Goal: Task Accomplishment & Management: Manage account settings

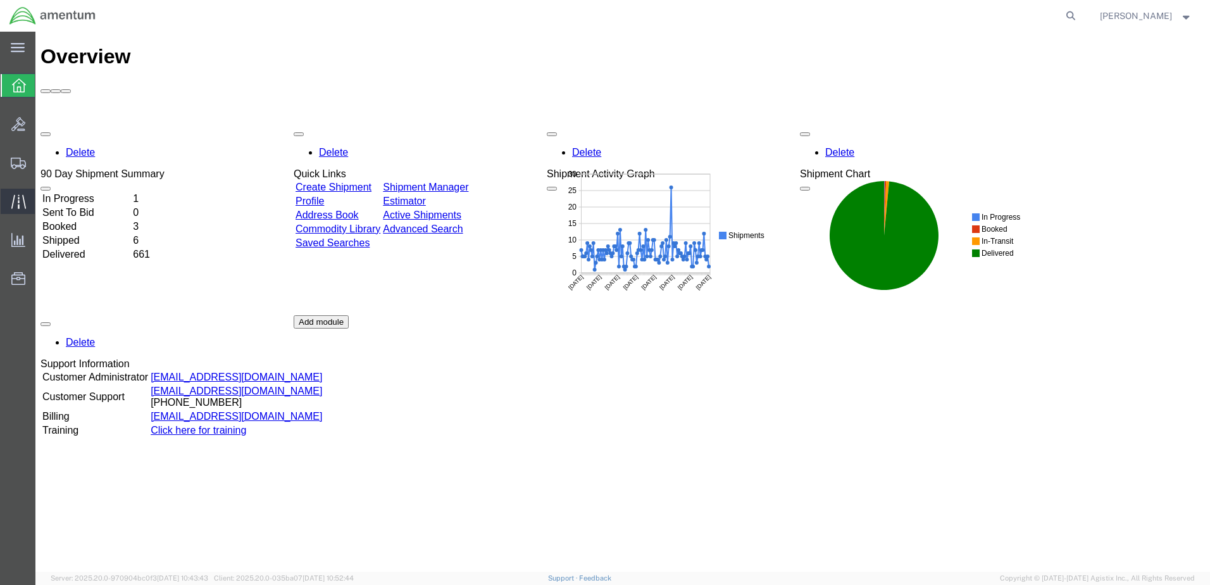
click at [23, 200] on icon at bounding box center [18, 201] width 15 height 15
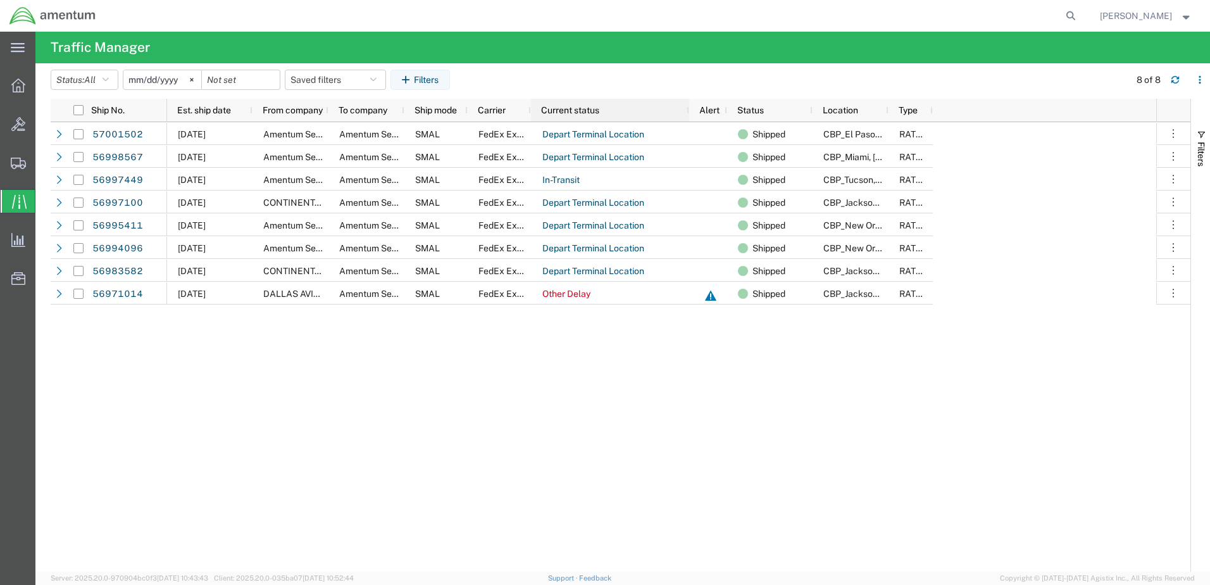
click at [573, 111] on span "Current status" at bounding box center [570, 110] width 58 height 10
click at [576, 110] on span "Current status" at bounding box center [570, 110] width 58 height 10
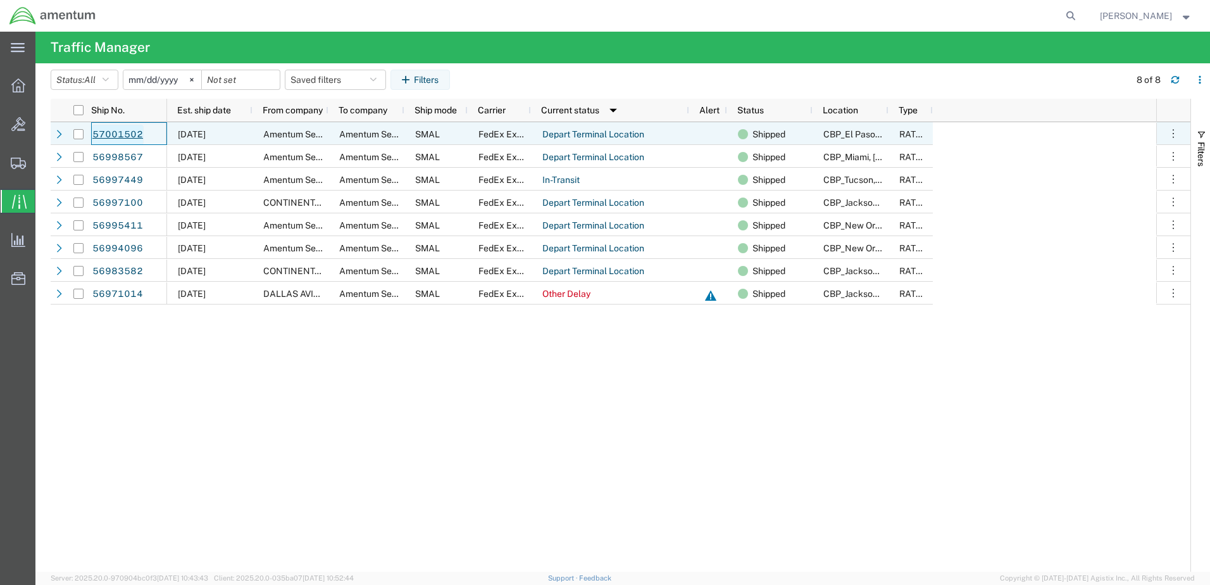
click at [119, 134] on link "57001502" at bounding box center [118, 135] width 52 height 20
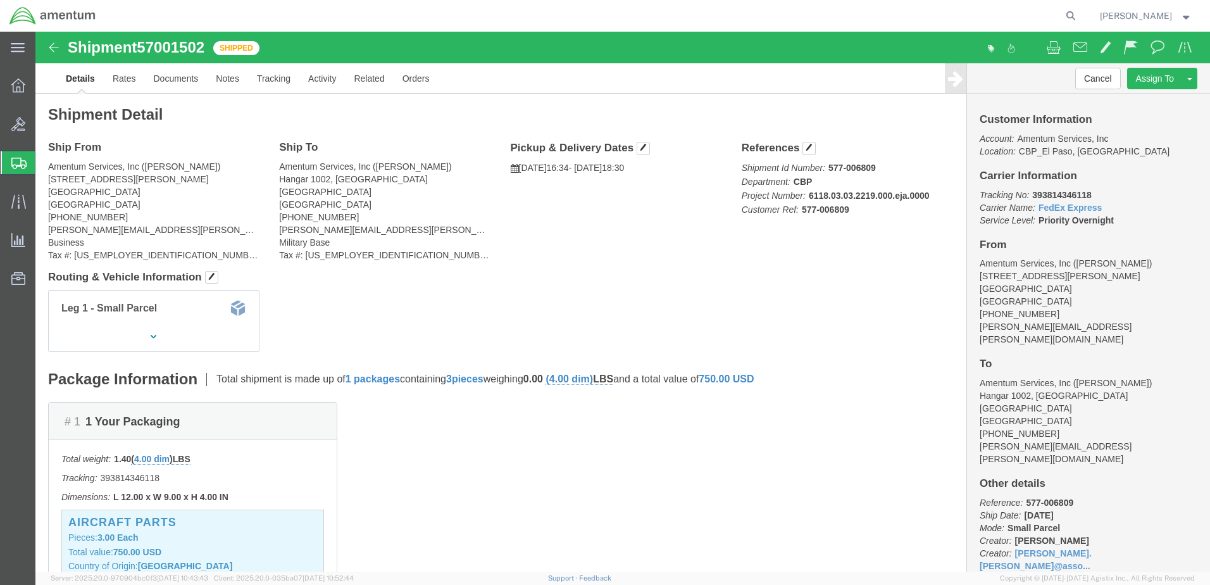
click img
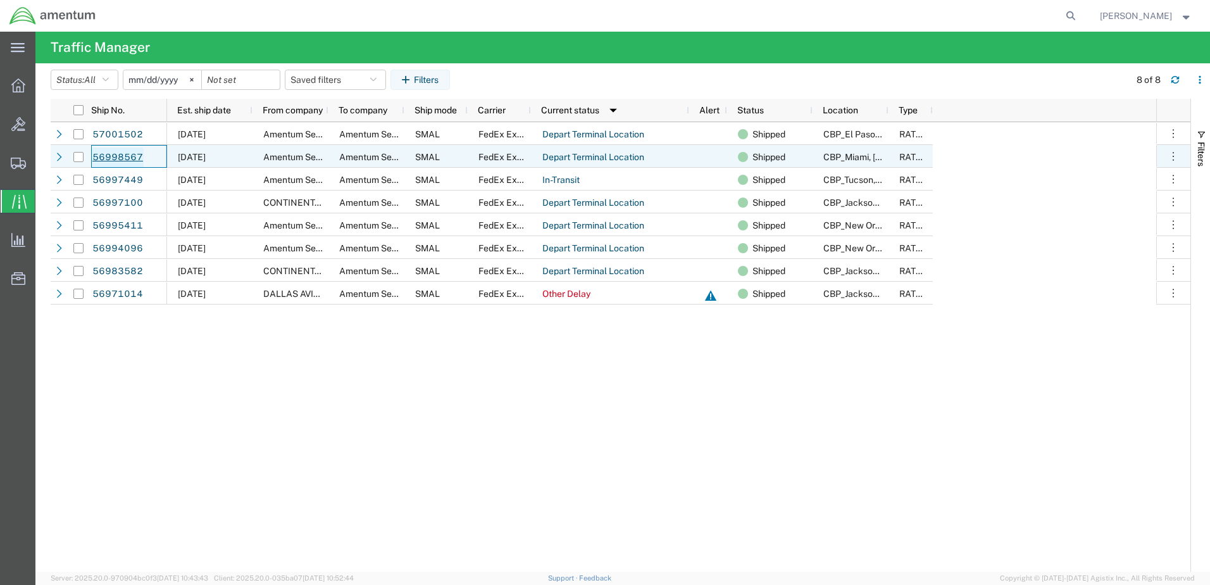
click at [124, 156] on link "56998567" at bounding box center [118, 157] width 52 height 20
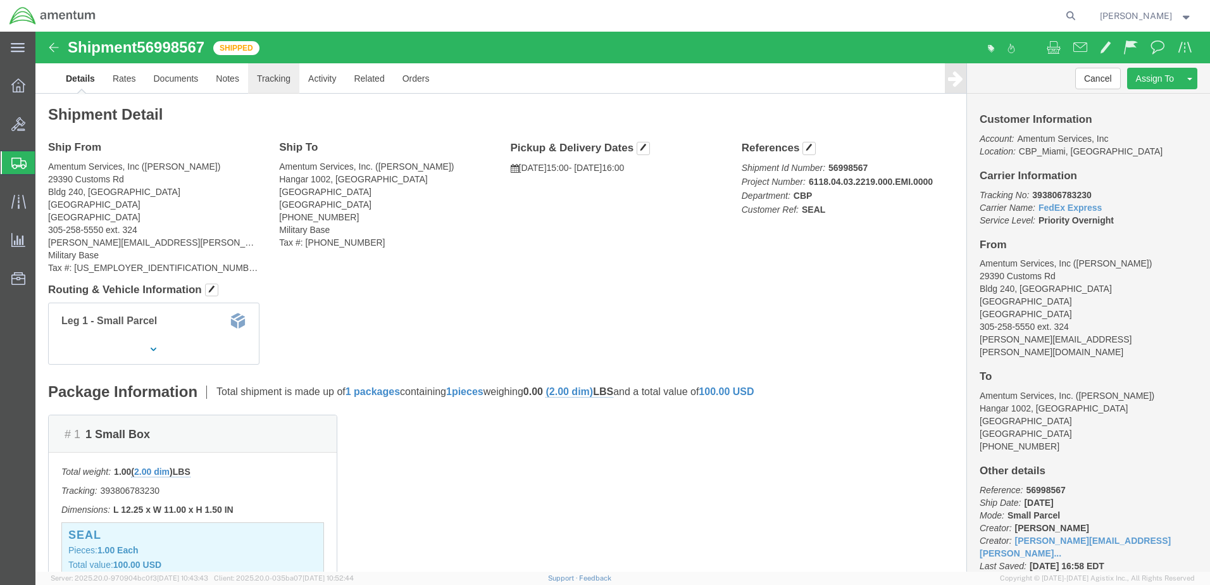
click link "Tracking"
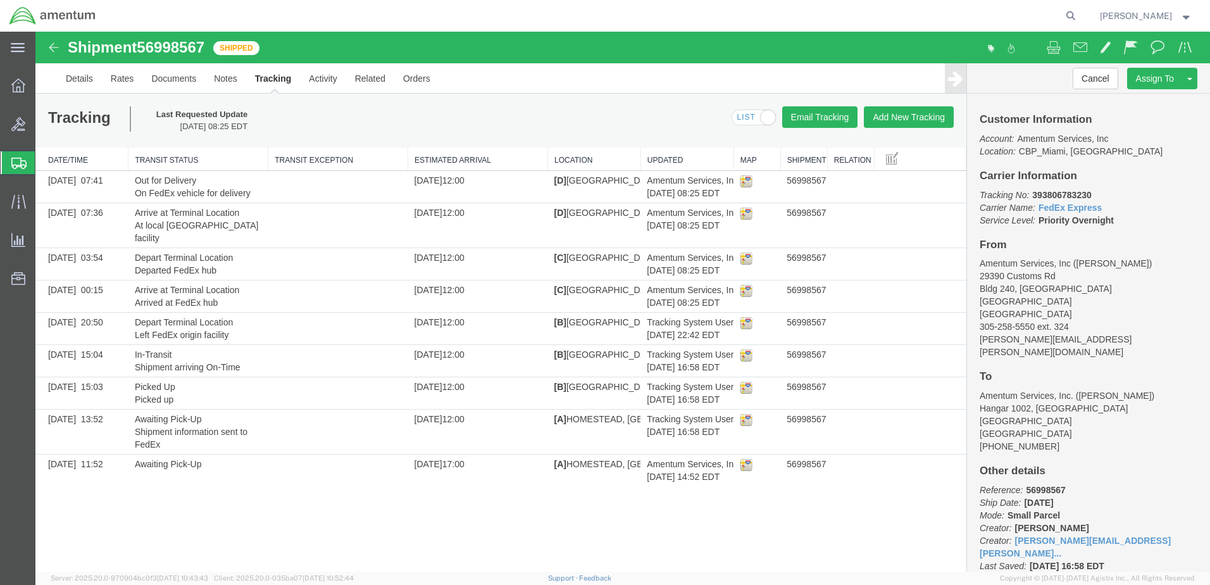
click at [16, 164] on icon at bounding box center [18, 163] width 15 height 11
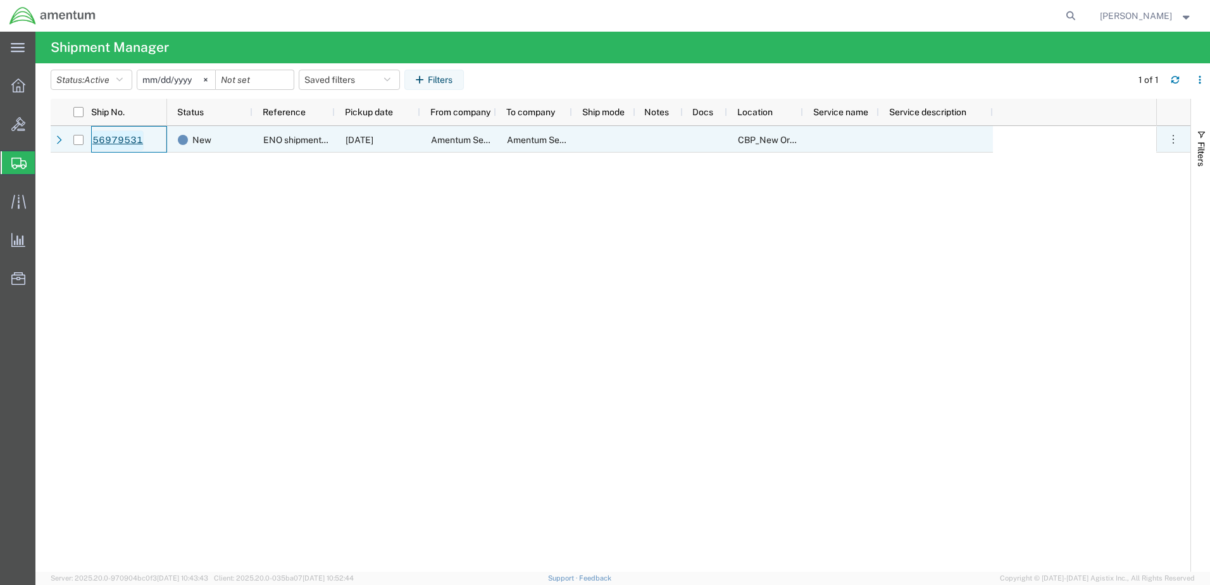
click at [109, 139] on link "56979531" at bounding box center [118, 140] width 52 height 20
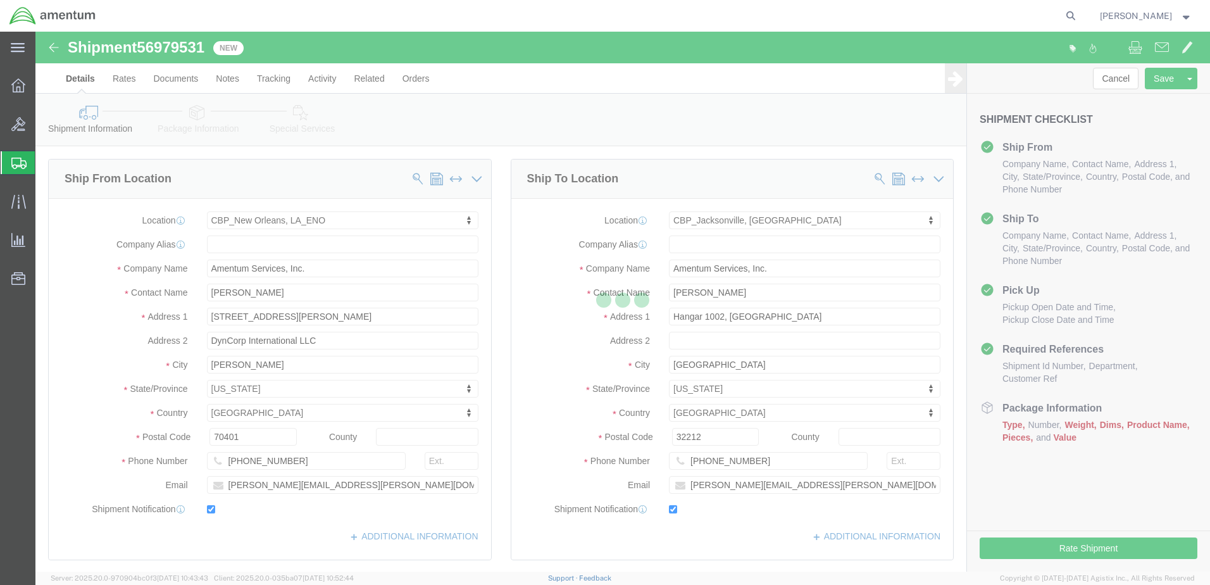
select select "49932"
select select "49930"
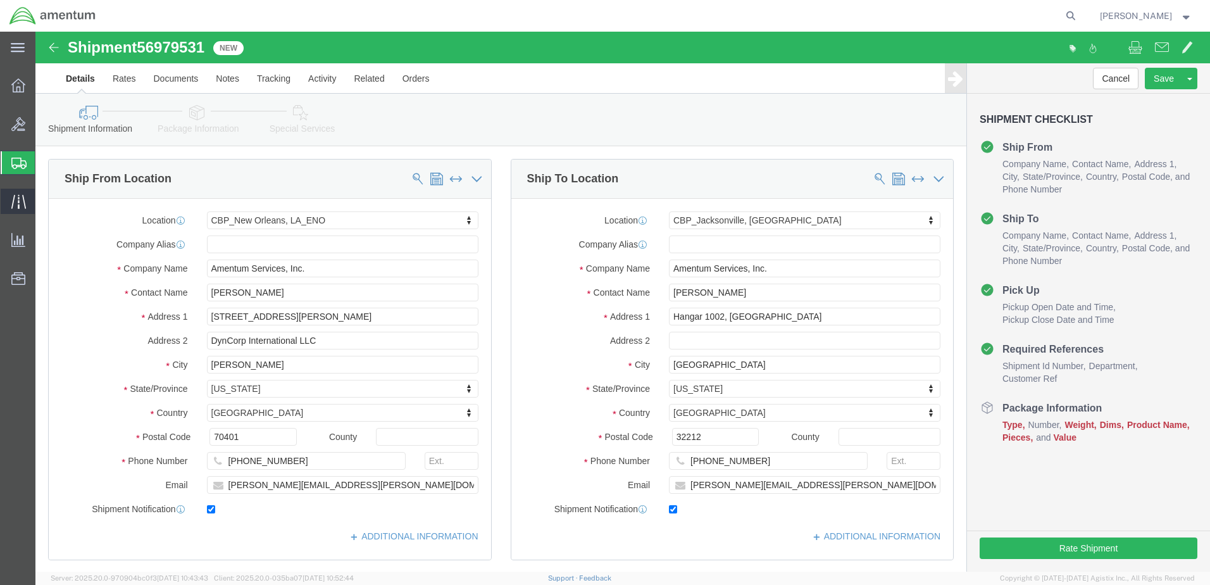
click at [24, 196] on icon at bounding box center [18, 201] width 15 height 15
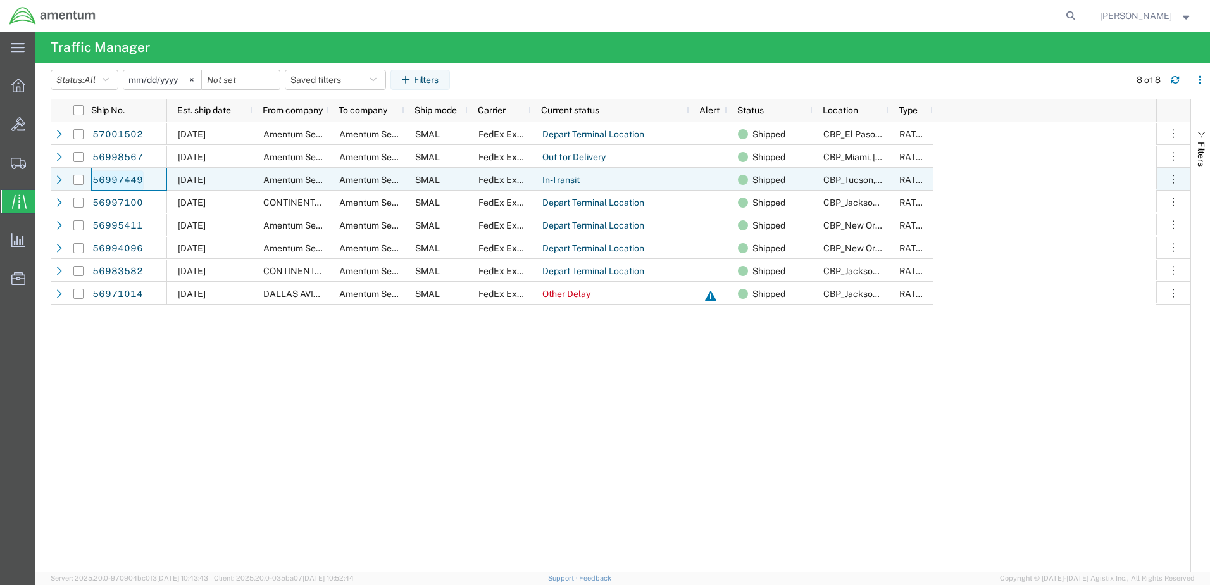
click at [123, 187] on link "56997449" at bounding box center [118, 180] width 52 height 20
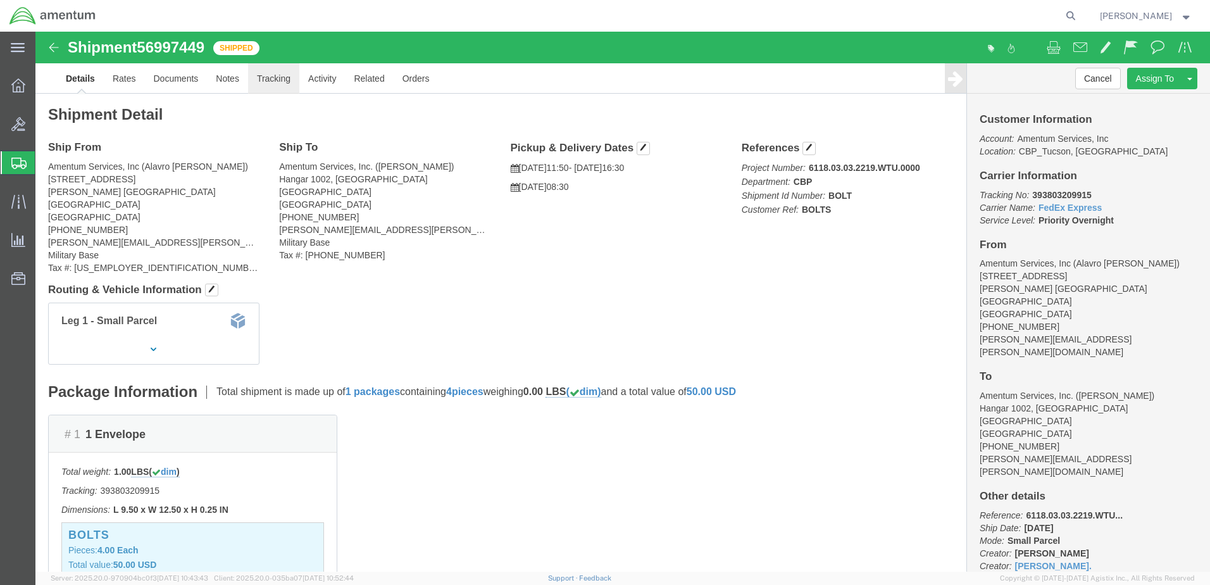
click link "Tracking"
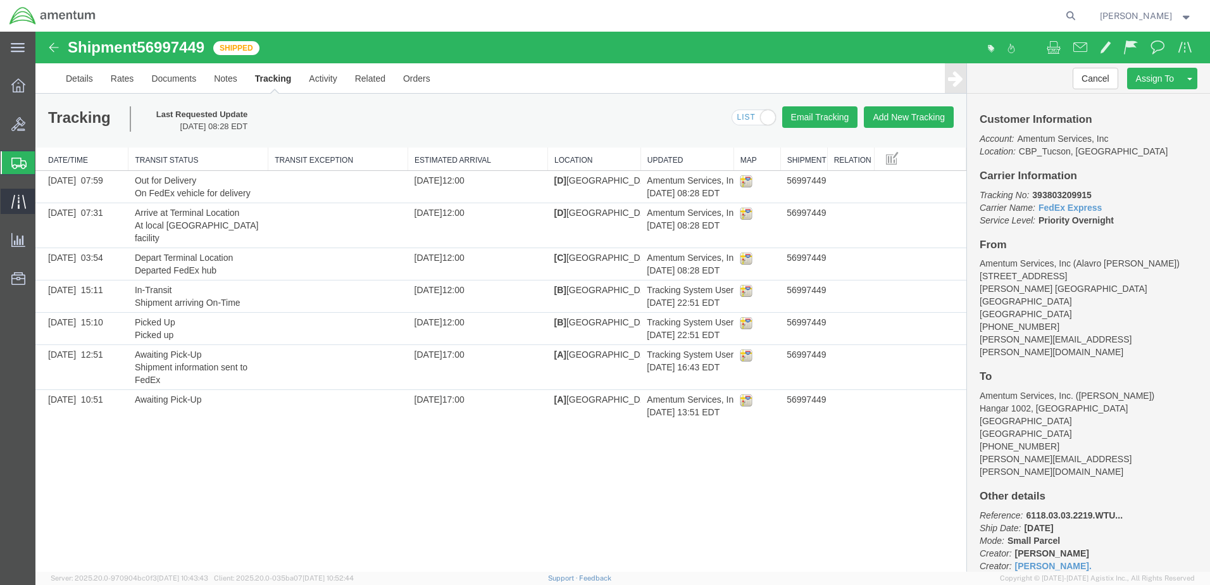
click at [15, 196] on icon at bounding box center [18, 201] width 15 height 15
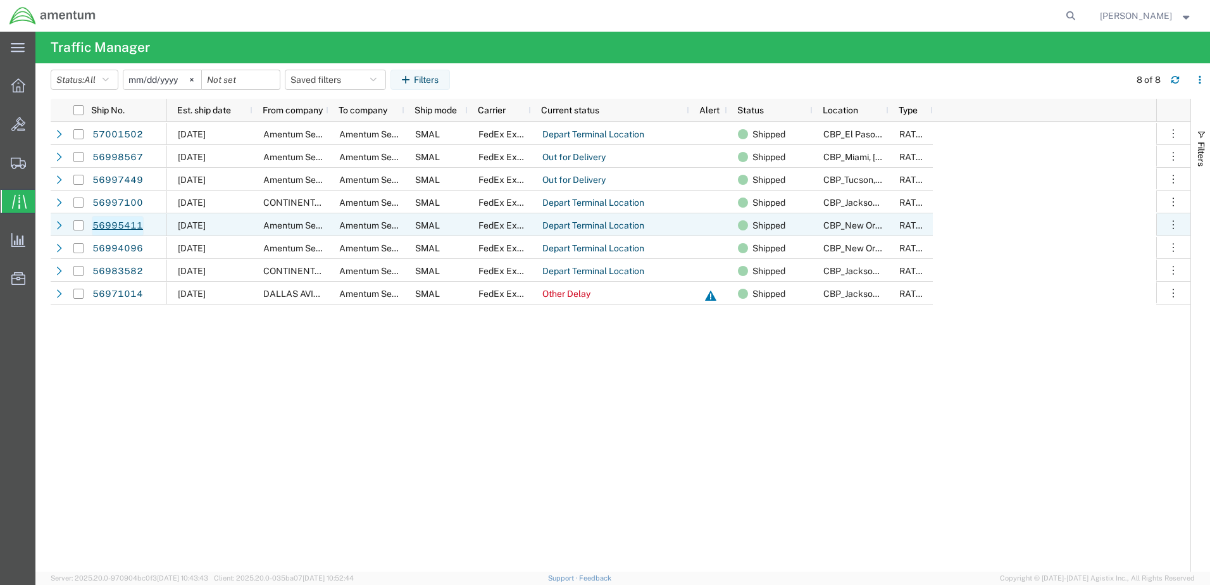
click at [113, 223] on link "56995411" at bounding box center [118, 226] width 52 height 20
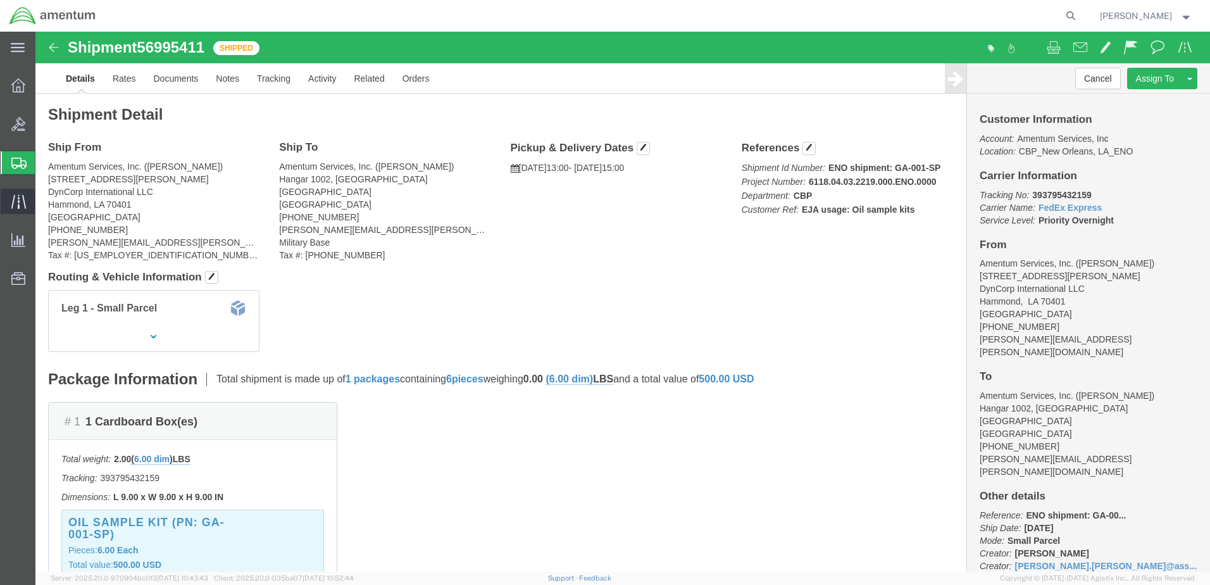
click at [17, 206] on icon at bounding box center [18, 201] width 15 height 15
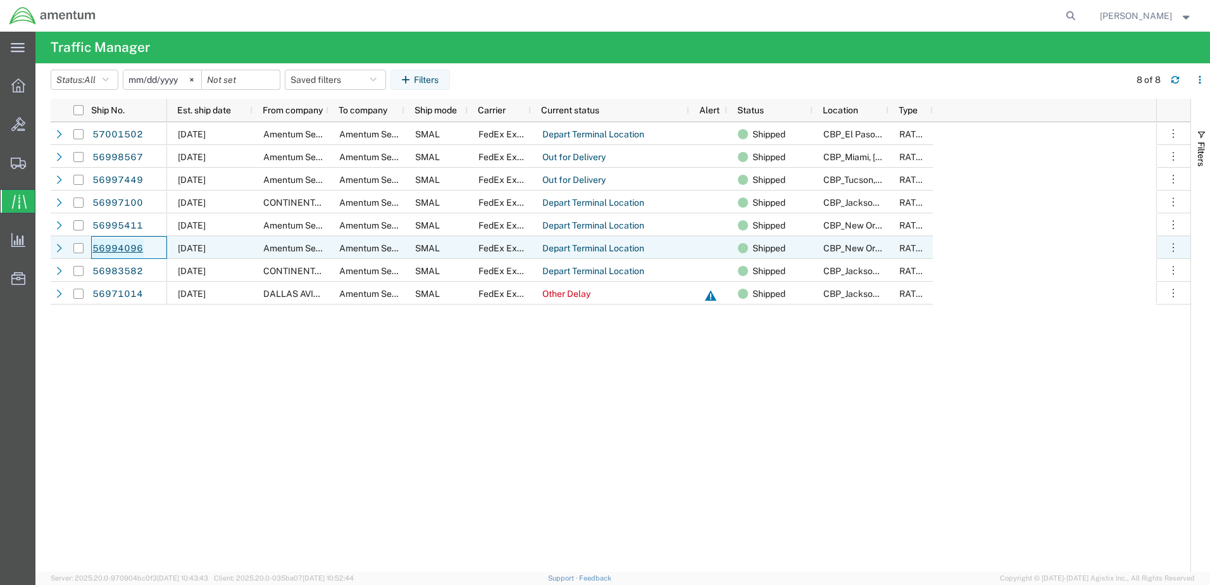
click at [123, 248] on link "56994096" at bounding box center [118, 249] width 52 height 20
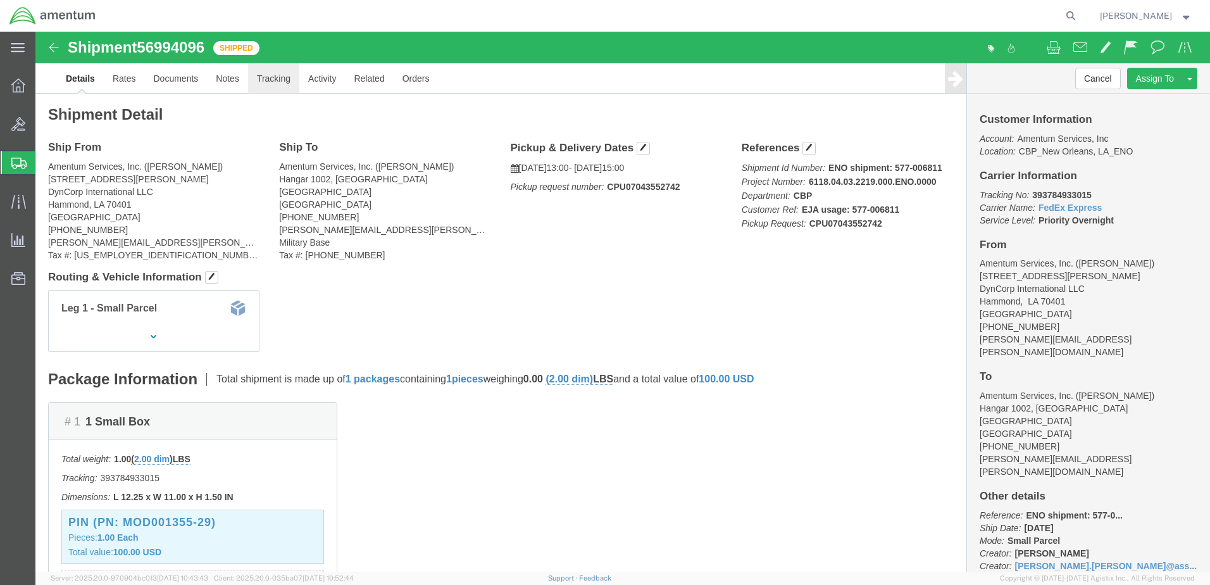
click link "Tracking"
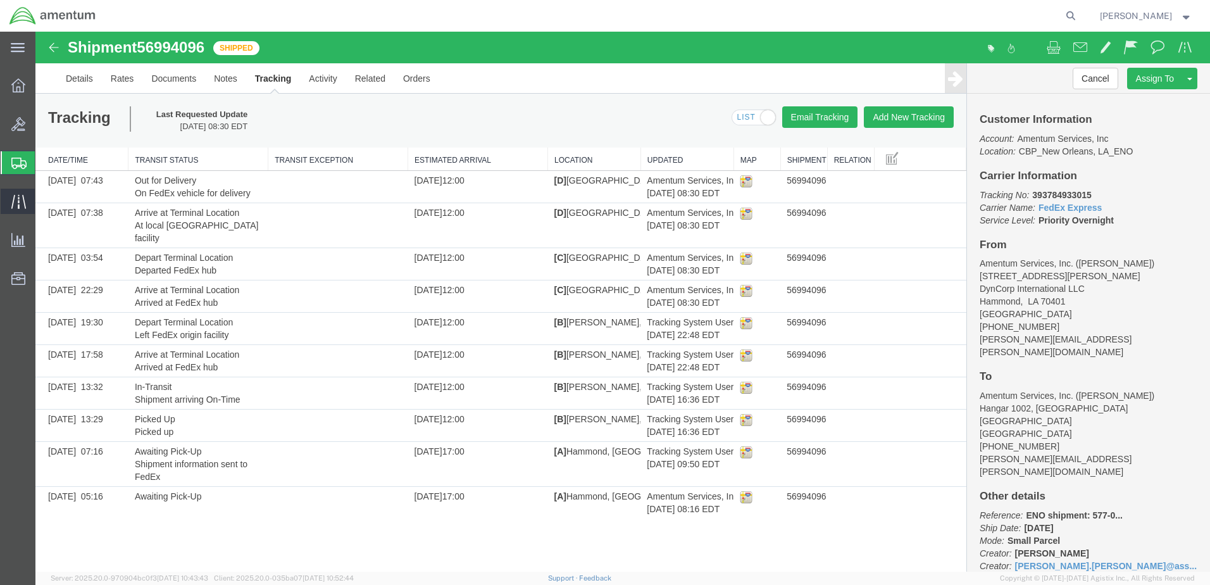
click at [16, 203] on icon at bounding box center [18, 201] width 15 height 15
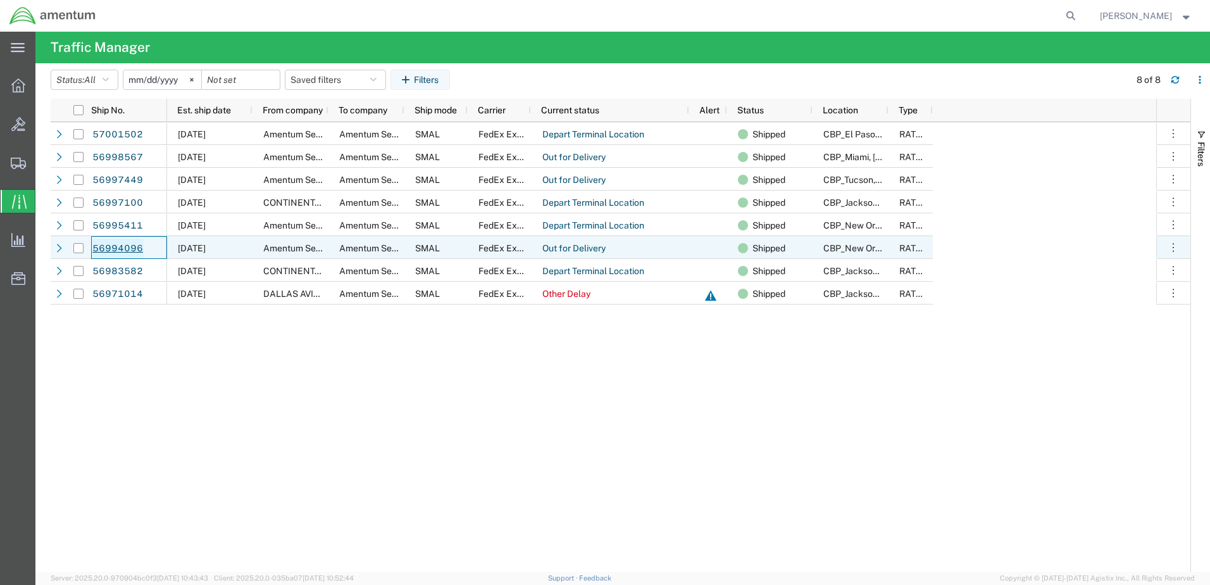
click at [116, 249] on link "56994096" at bounding box center [118, 249] width 52 height 20
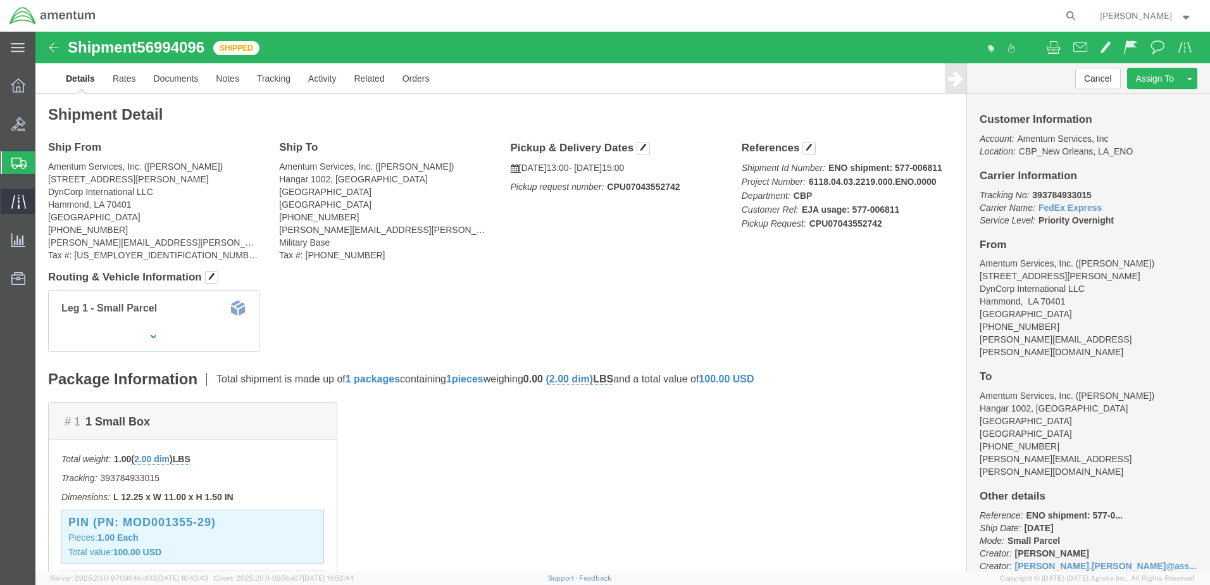
click at [18, 196] on icon at bounding box center [18, 201] width 15 height 15
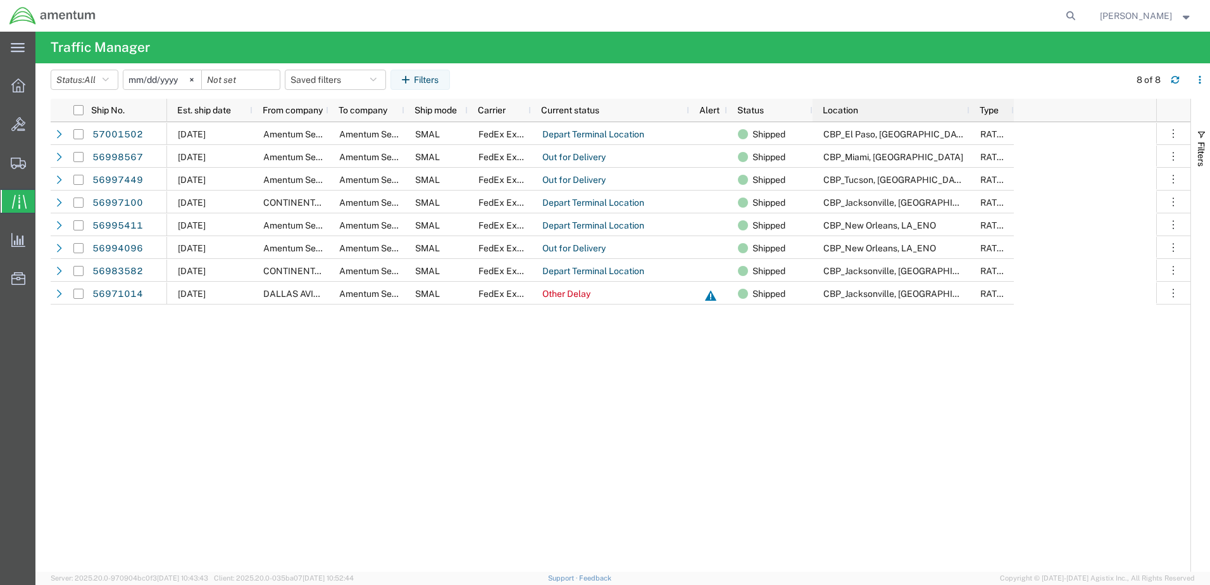
drag, startPoint x: 888, startPoint y: 106, endPoint x: 969, endPoint y: 106, distance: 81.0
click at [969, 106] on div at bounding box center [968, 110] width 5 height 23
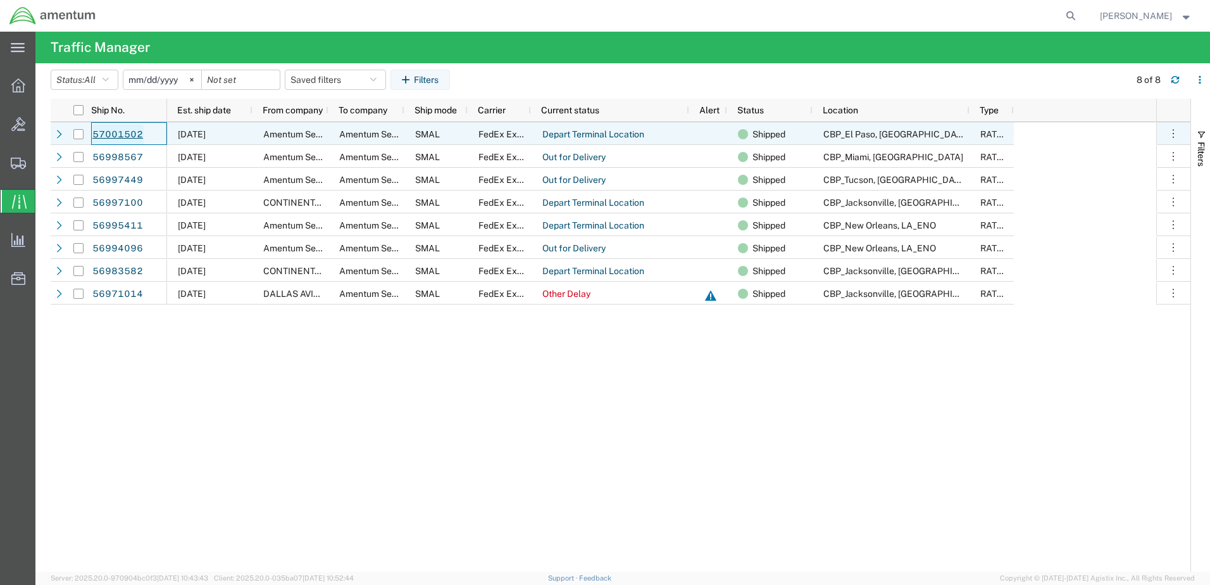
click at [120, 131] on link "57001502" at bounding box center [118, 135] width 52 height 20
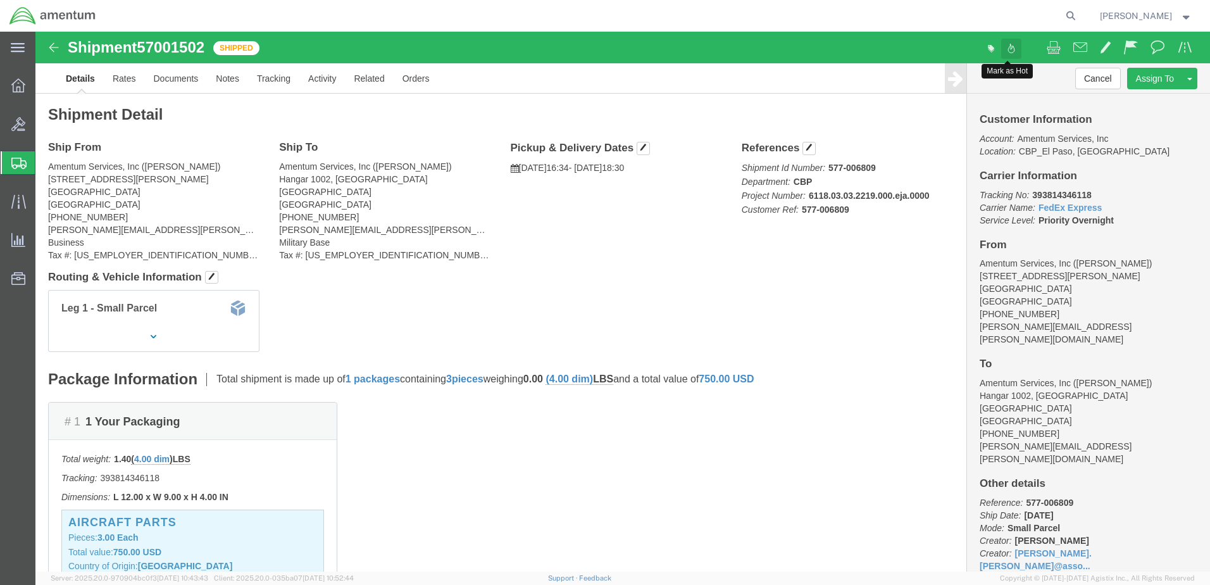
click span
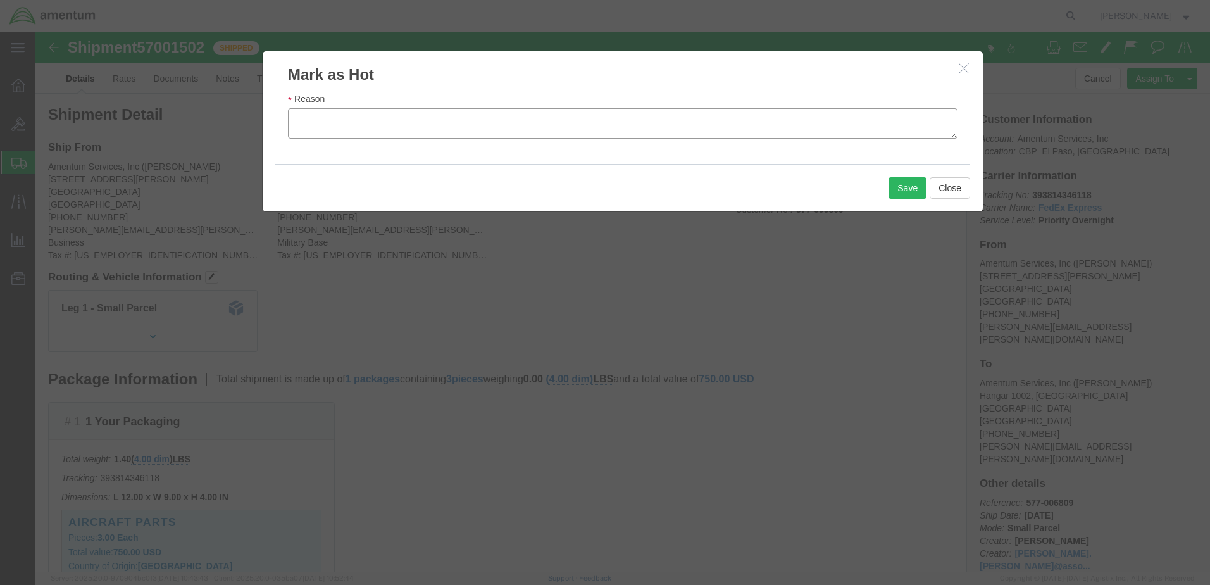
click textarea "Reason"
type textarea "Urgently needed."
click button "Save"
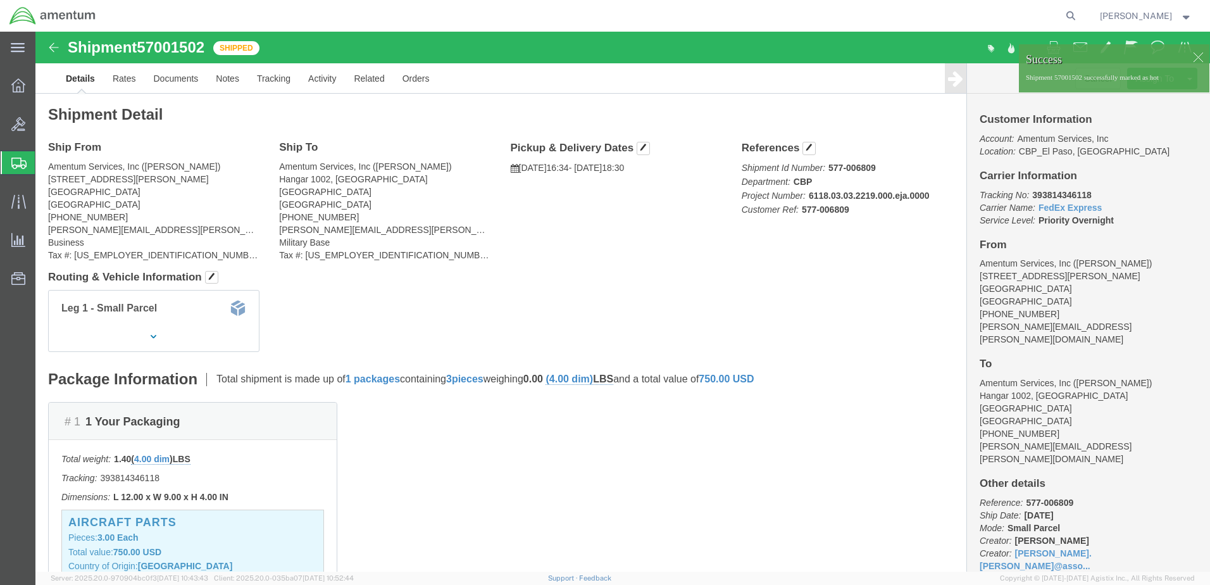
click img
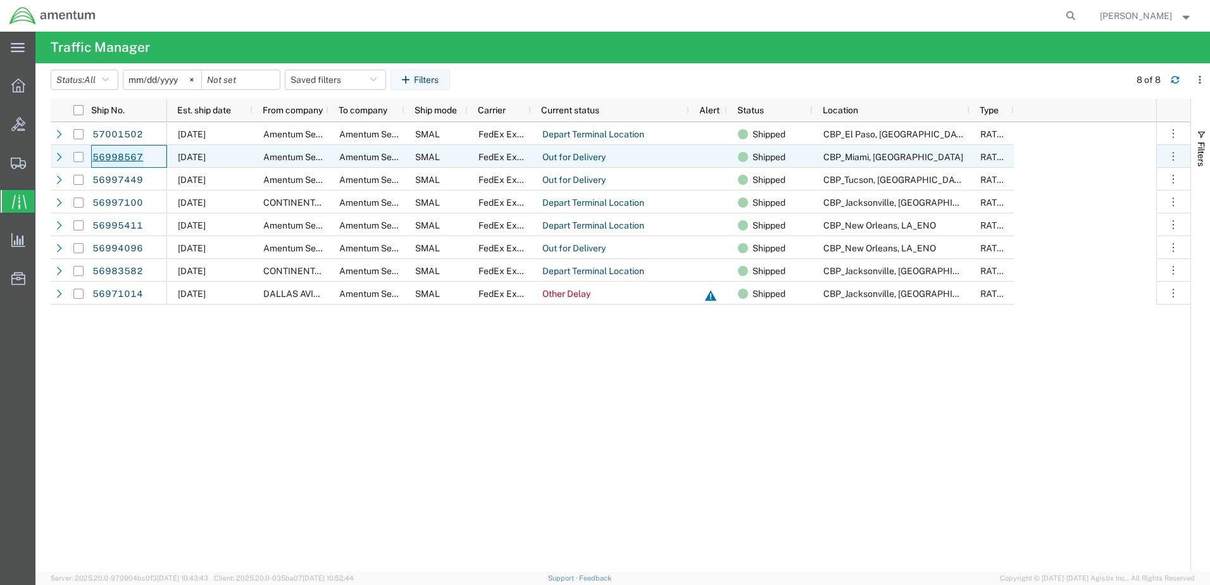
click at [111, 157] on link "56998567" at bounding box center [118, 157] width 52 height 20
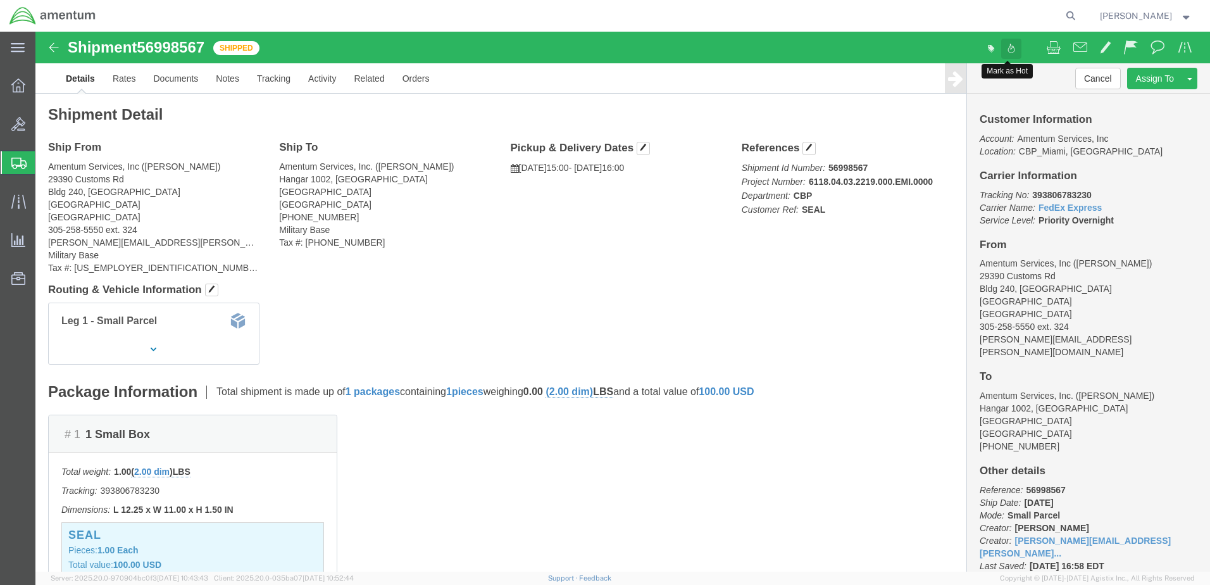
click span
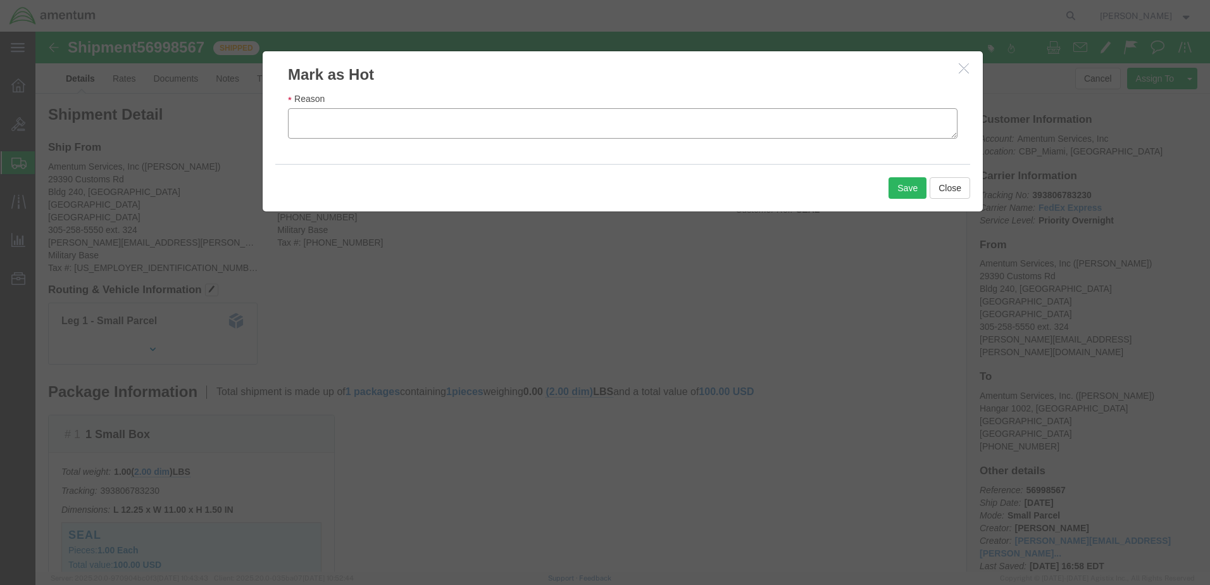
click textarea "Reason"
type textarea "Urgently needed."
click button "Save"
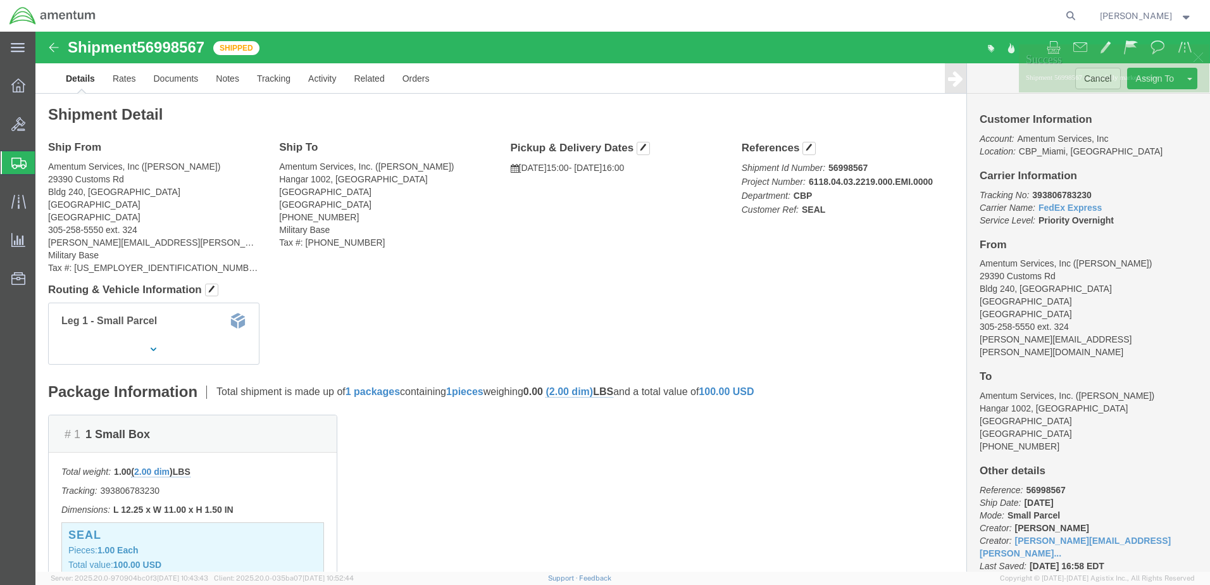
click img
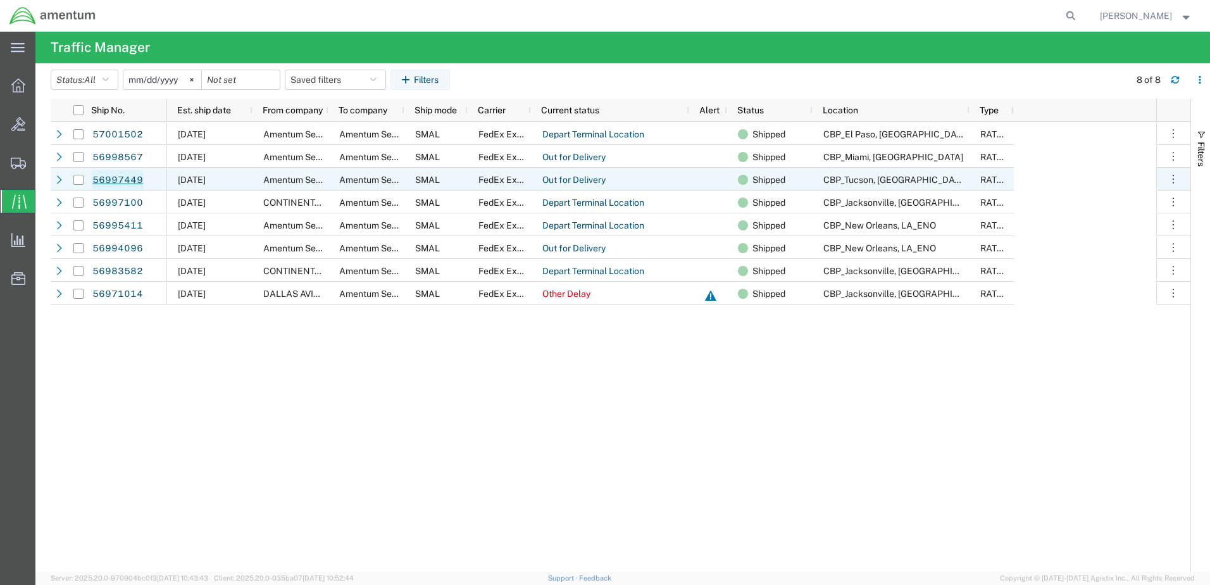
click at [117, 178] on link "56997449" at bounding box center [118, 180] width 52 height 20
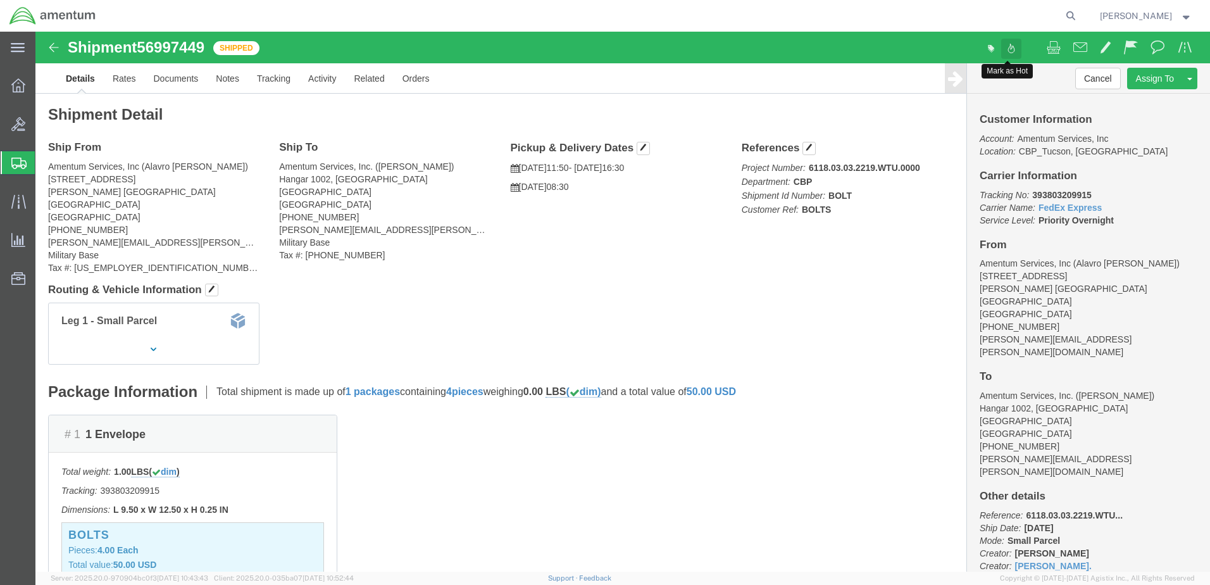
click span
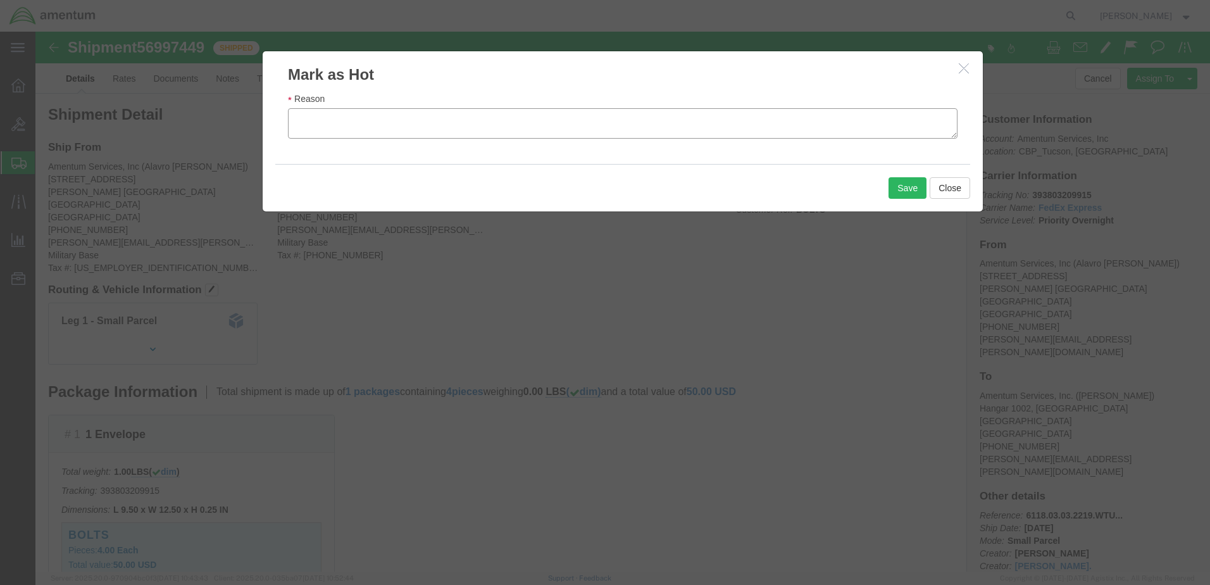
click textarea "Reason"
type textarea "Urgently needed."
click button "Save"
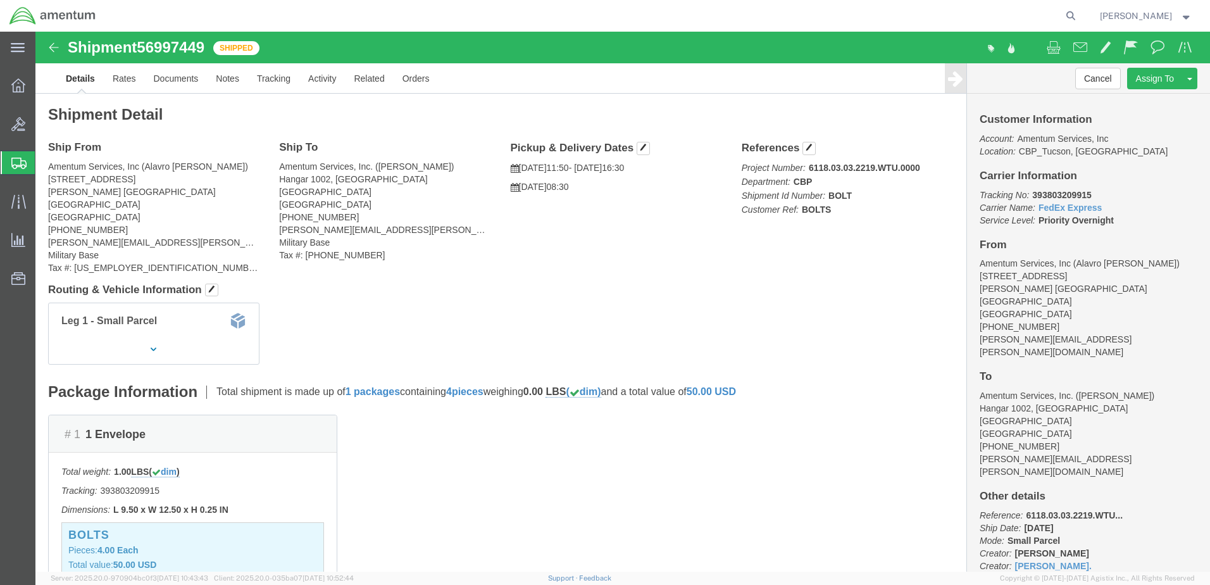
click img
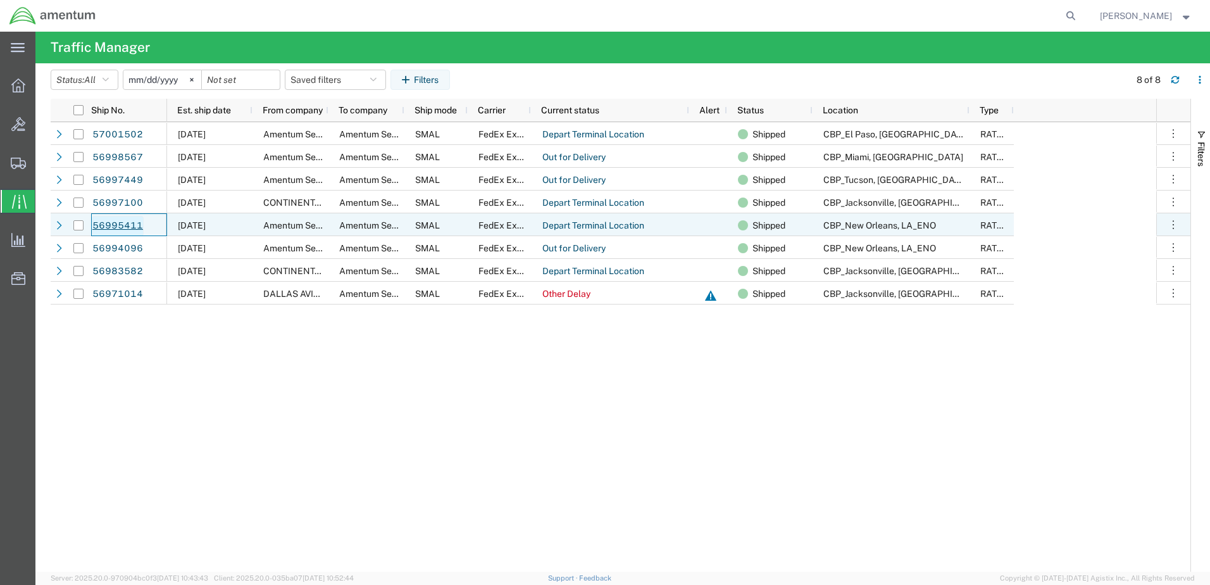
click at [125, 230] on link "56995411" at bounding box center [118, 226] width 52 height 20
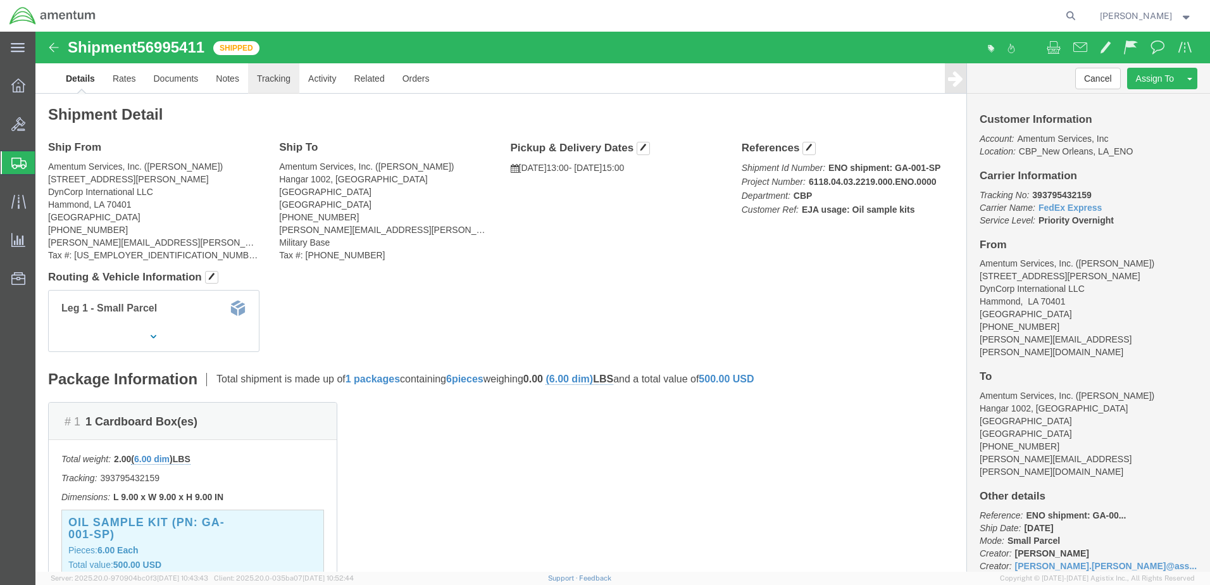
click link "Tracking"
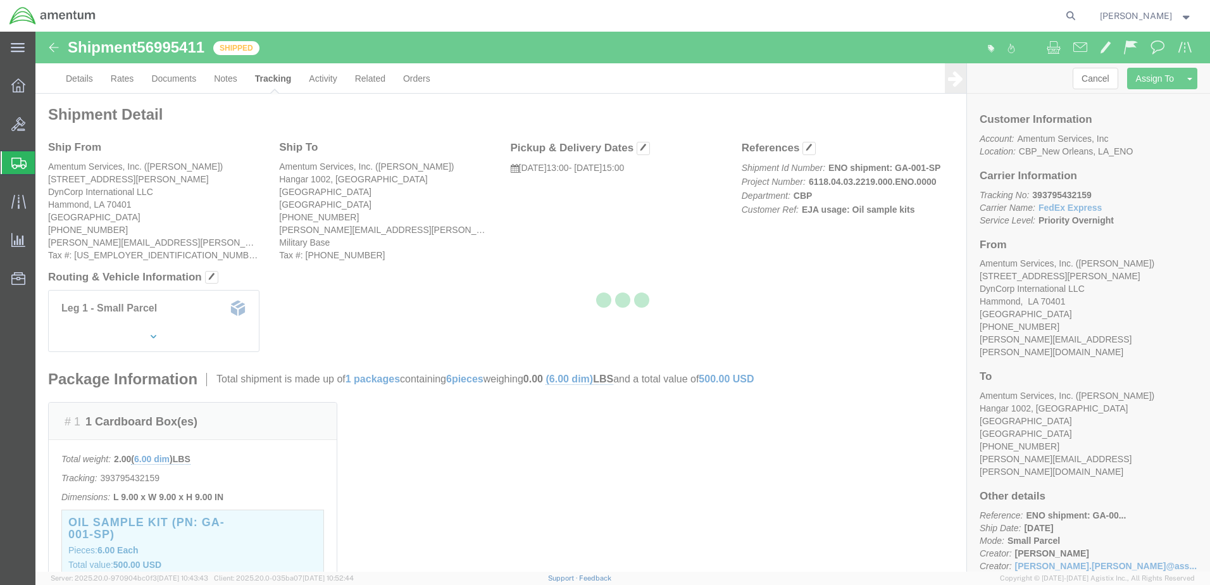
click at [55, 47] on div at bounding box center [622, 302] width 1175 height 540
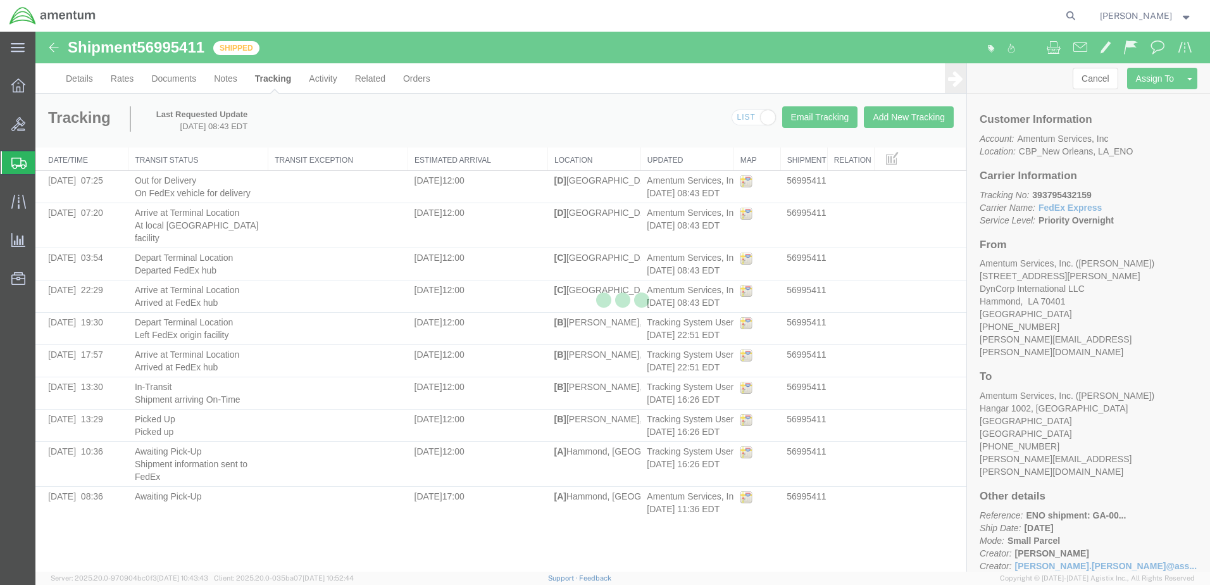
click at [54, 47] on div at bounding box center [622, 302] width 1175 height 540
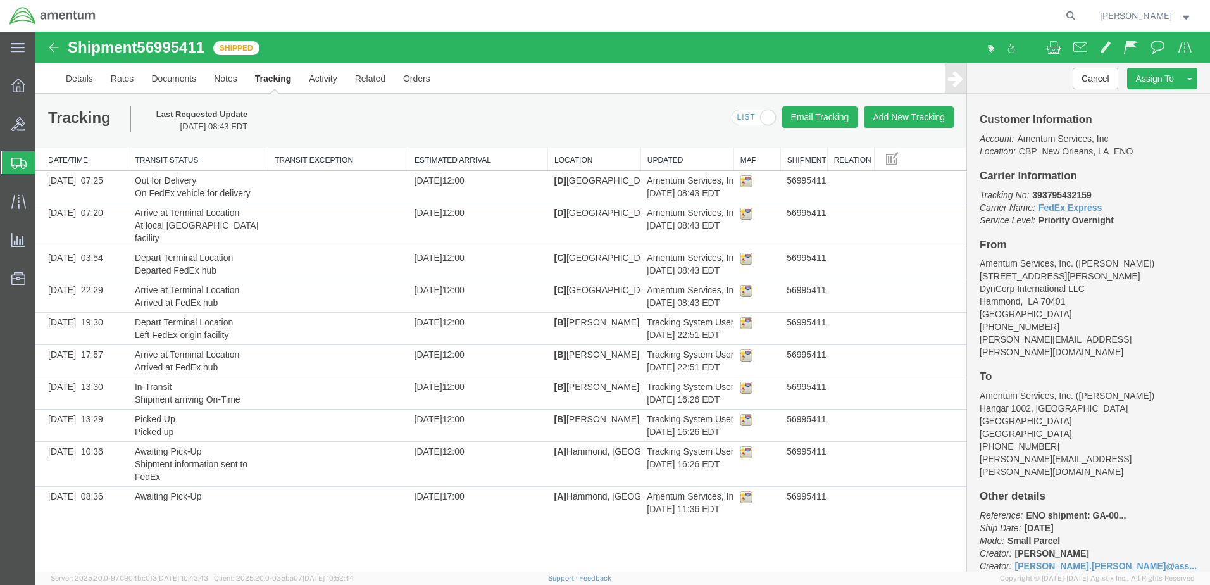
click at [60, 57] on div "Shipment 56995411 10 of 10 Shipped" at bounding box center [330, 51] width 586 height 24
click at [51, 46] on img at bounding box center [53, 47] width 15 height 15
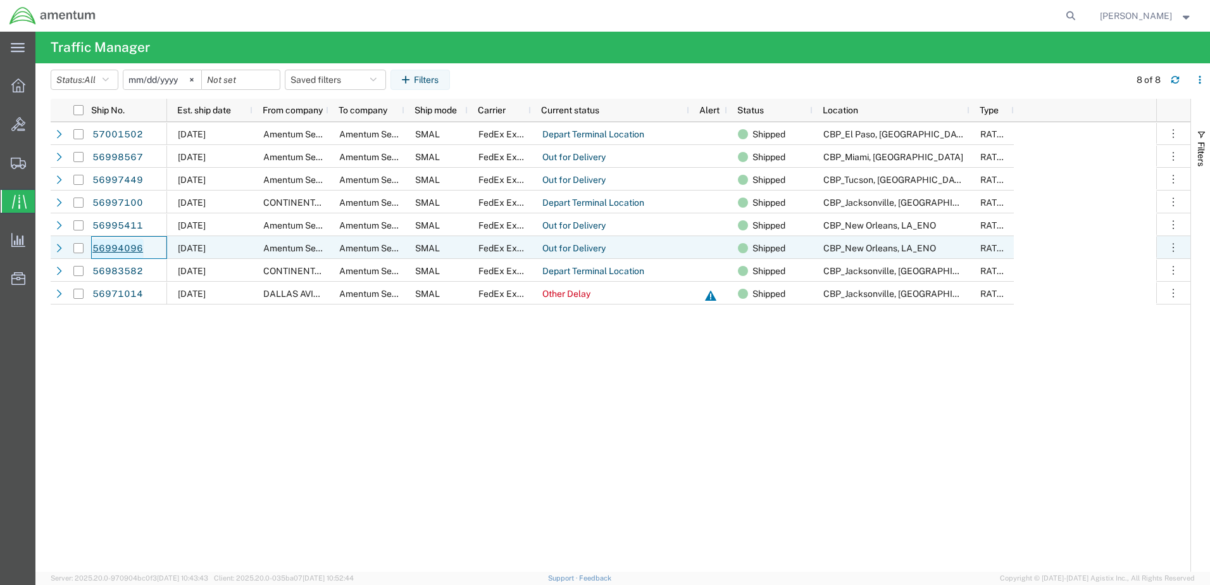
click at [108, 251] on link "56994096" at bounding box center [118, 249] width 52 height 20
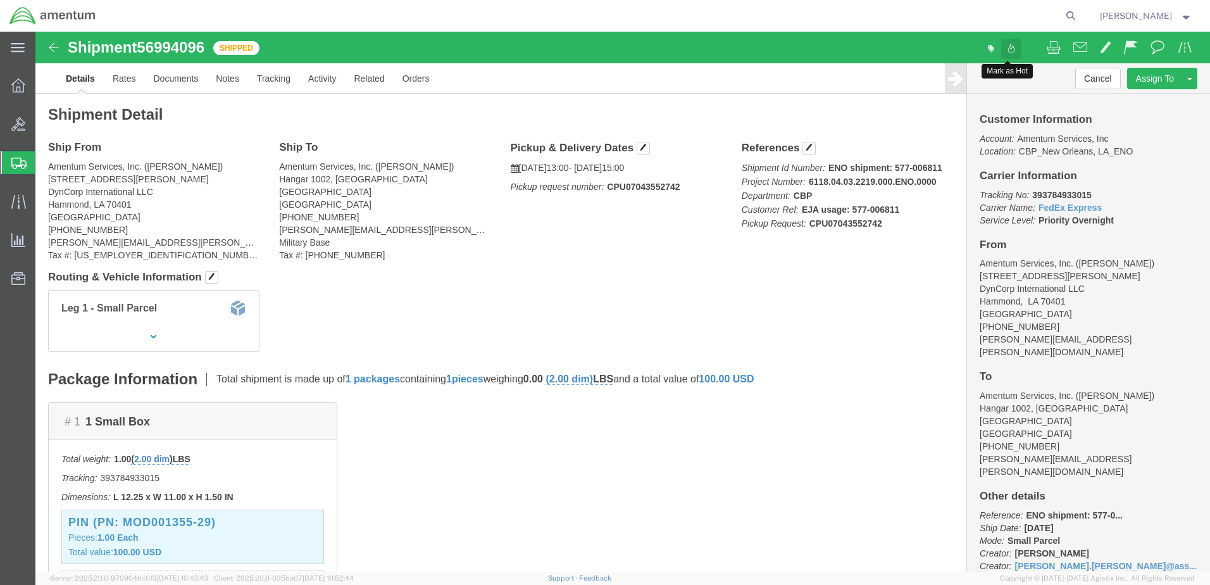
click button
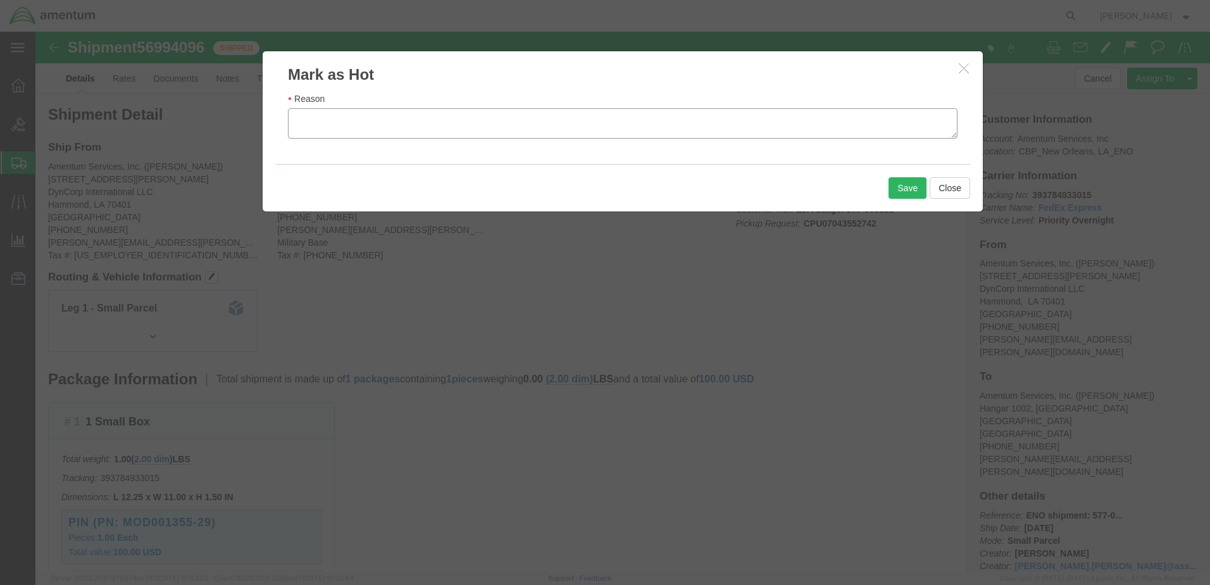
click textarea "Reason"
type textarea "Urgently needed."
click button "Save"
